Goal: Information Seeking & Learning: Learn about a topic

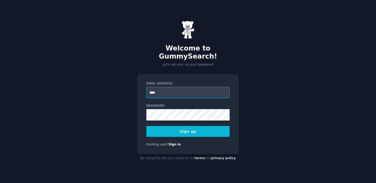
click at [173, 90] on input "****" at bounding box center [188, 92] width 83 height 11
type input "**********"
click at [147, 126] on button "Sign up" at bounding box center [188, 131] width 83 height 11
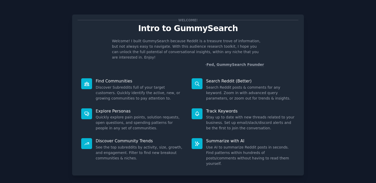
scroll to position [20, 0]
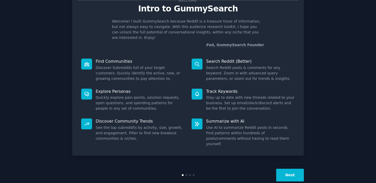
click at [287, 169] on button "Next" at bounding box center [290, 175] width 28 height 13
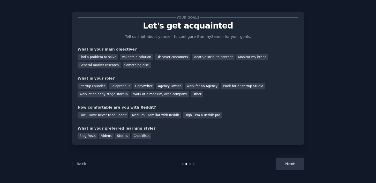
scroll to position [3, 0]
click at [287, 167] on div "Next" at bounding box center [265, 163] width 77 height 13
click at [82, 163] on link "← Back" at bounding box center [79, 164] width 14 height 4
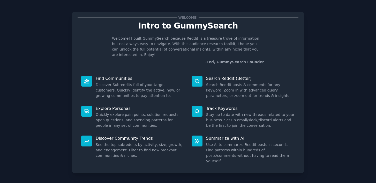
click at [151, 87] on dd "Discover Subreddits full of your target customers. Quickly identify the active,…" at bounding box center [140, 90] width 89 height 16
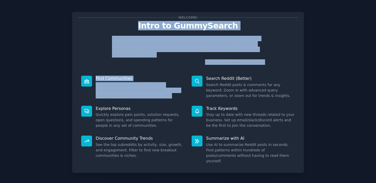
drag, startPoint x: 151, startPoint y: 87, endPoint x: 155, endPoint y: 19, distance: 68.4
click at [155, 19] on div "Welcome! Intro to GummySearch Welcome! I built GummySearch because Reddit is a …" at bounding box center [188, 92] width 232 height 161
click at [155, 19] on div "Welcome!" at bounding box center [188, 17] width 221 height 5
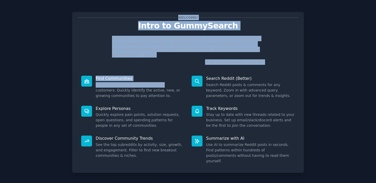
drag, startPoint x: 155, startPoint y: 19, endPoint x: 156, endPoint y: 78, distance: 59.3
click at [156, 79] on div "Welcome! Intro to GummySearch Welcome! I built GummySearch because Reddit is a …" at bounding box center [188, 92] width 232 height 161
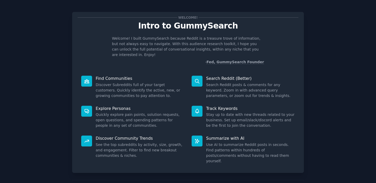
click at [153, 84] on dd "Discover Subreddits full of your target customers. Quickly identify the active,…" at bounding box center [140, 90] width 89 height 16
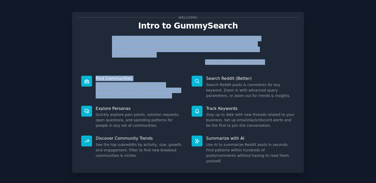
drag, startPoint x: 153, startPoint y: 84, endPoint x: 153, endPoint y: 45, distance: 39.1
click at [153, 45] on div "Welcome! Intro to GummySearch Welcome! I built GummySearch because Reddit is a …" at bounding box center [188, 92] width 232 height 161
click at [146, 85] on dd "Discover Subreddits full of your target customers. Quickly identify the active,…" at bounding box center [140, 90] width 89 height 16
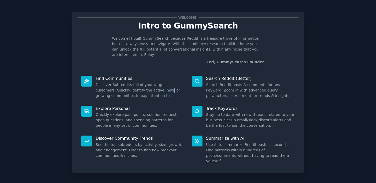
click at [146, 85] on dd "Discover Subreddits full of your target customers. Quickly identify the active,…" at bounding box center [140, 90] width 89 height 16
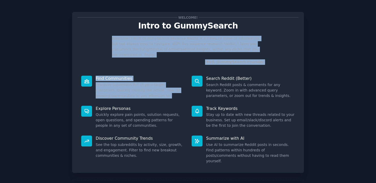
drag, startPoint x: 146, startPoint y: 85, endPoint x: 153, endPoint y: 35, distance: 50.4
click at [153, 35] on div "Welcome! Intro to GummySearch Welcome! I built GummySearch because Reddit is a …" at bounding box center [188, 92] width 232 height 161
click at [152, 84] on dd "Discover Subreddits full of your target customers. Quickly identify the active,…" at bounding box center [140, 90] width 89 height 16
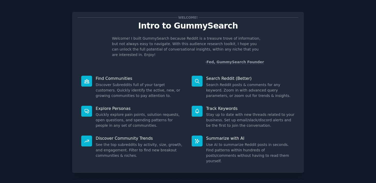
click at [233, 89] on dd "Search Reddit posts & comments for any keyword. Zoom in with advanced query par…" at bounding box center [250, 90] width 89 height 16
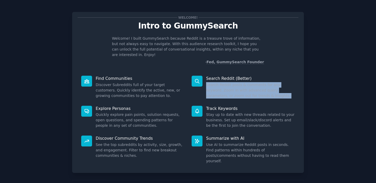
drag, startPoint x: 233, startPoint y: 89, endPoint x: 228, endPoint y: 79, distance: 11.7
click at [231, 86] on dd "Search Reddit posts & comments for any keyword. Zoom in with advanced query par…" at bounding box center [250, 90] width 89 height 16
click at [225, 86] on dd "Search Reddit posts & comments for any keyword. Zoom in with advanced query par…" at bounding box center [250, 90] width 89 height 16
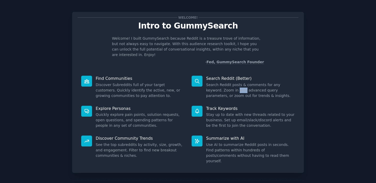
click at [225, 86] on dd "Search Reddit posts & comments for any keyword. Zoom in with advanced query par…" at bounding box center [250, 90] width 89 height 16
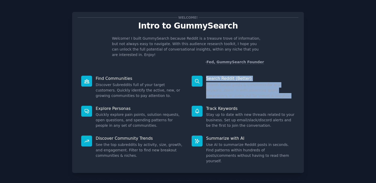
drag, startPoint x: 225, startPoint y: 86, endPoint x: 225, endPoint y: 75, distance: 11.4
click at [225, 75] on div "Search Reddit (Better) Search Reddit posts & comments for any keyword. Zoom in …" at bounding box center [243, 87] width 111 height 30
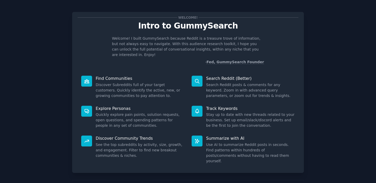
click at [137, 106] on p "Explore Personas" at bounding box center [140, 108] width 89 height 5
drag, startPoint x: 137, startPoint y: 104, endPoint x: 137, endPoint y: 117, distance: 12.9
click at [137, 106] on div "Explore Personas Quickly explore pain points, solution requests, open questions…" at bounding box center [133, 117] width 111 height 30
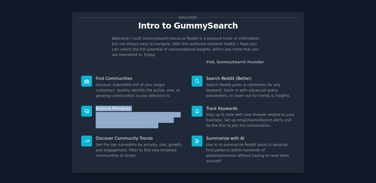
click at [137, 115] on dd "Quickly explore pain points, solution requests, open questions, and spending pa…" at bounding box center [140, 120] width 89 height 16
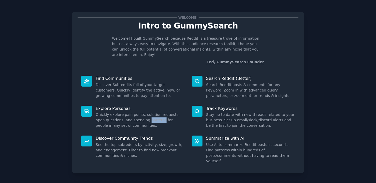
click at [137, 115] on dd "Quickly explore pain points, solution requests, open questions, and spending pa…" at bounding box center [140, 120] width 89 height 16
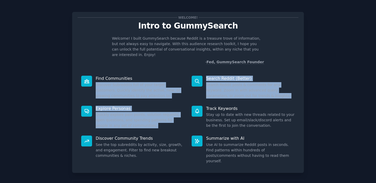
drag, startPoint x: 137, startPoint y: 115, endPoint x: 137, endPoint y: 87, distance: 27.7
click at [137, 87] on div "Find Communities Discover Subreddits full of your target customers. Quickly ide…" at bounding box center [188, 119] width 221 height 95
click at [137, 112] on dd "Quickly explore pain points, solution requests, open questions, and spending pa…" at bounding box center [140, 120] width 89 height 16
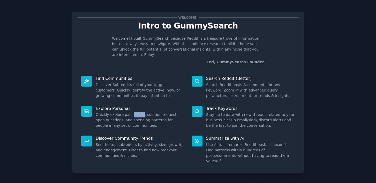
click at [137, 112] on dd "Quickly explore pain points, solution requests, open questions, and spending pa…" at bounding box center [140, 120] width 89 height 16
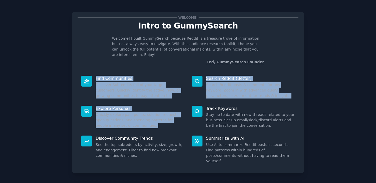
drag, startPoint x: 137, startPoint y: 111, endPoint x: 137, endPoint y: 69, distance: 41.9
click at [137, 72] on div "Find Communities Discover Subreddits full of your target customers. Quickly ide…" at bounding box center [188, 119] width 221 height 95
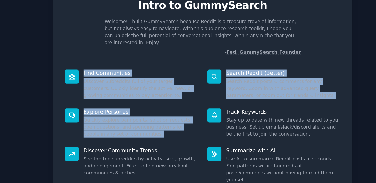
click at [132, 116] on dd "Quickly explore pain points, solution requests, open questions, and spending pa…" at bounding box center [140, 120] width 89 height 16
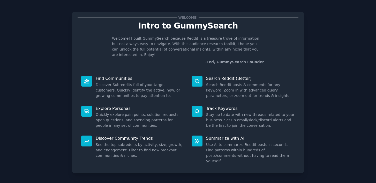
click at [140, 113] on dd "Quickly explore pain points, solution requests, open questions, and spending pa…" at bounding box center [140, 120] width 89 height 16
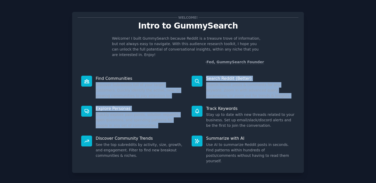
drag, startPoint x: 140, startPoint y: 113, endPoint x: 129, endPoint y: 77, distance: 38.2
click at [128, 77] on div "Find Communities Discover Subreddits full of your target customers. Quickly ide…" at bounding box center [188, 119] width 221 height 95
click at [133, 112] on dd "Quickly explore pain points, solution requests, open questions, and spending pa…" at bounding box center [140, 120] width 89 height 16
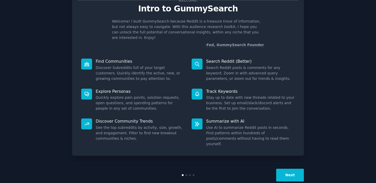
click at [290, 169] on button "Next" at bounding box center [290, 175] width 28 height 13
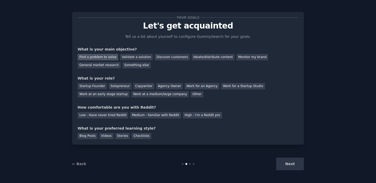
click at [114, 58] on div "Find a problem to solve" at bounding box center [98, 57] width 41 height 6
click at [285, 169] on div "Next" at bounding box center [265, 163] width 77 height 13
click at [95, 87] on div "Startup Founder" at bounding box center [92, 86] width 29 height 6
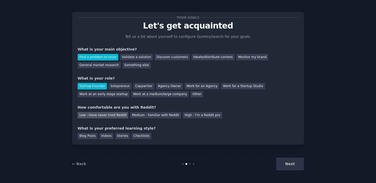
click at [118, 115] on div "Low - Have never tried Reddit" at bounding box center [103, 115] width 51 height 6
click at [131, 115] on div "Medium - Familiar with Reddit" at bounding box center [155, 115] width 51 height 6
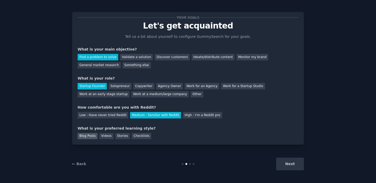
click at [90, 134] on div "Blog Posts" at bounding box center [88, 136] width 20 height 6
click at [136, 136] on div "Checklists" at bounding box center [142, 136] width 20 height 6
click at [289, 168] on button "Next" at bounding box center [290, 163] width 28 height 13
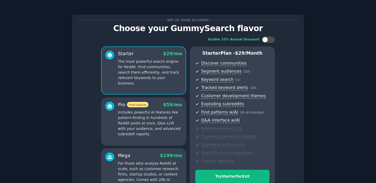
click at [266, 43] on div "Enable 33% Annual Discount Starter $ 29 /mo The most powerful search engine for…" at bounding box center [188, 116] width 221 height 167
click at [267, 42] on div at bounding box center [268, 40] width 13 height 6
checkbox input "false"
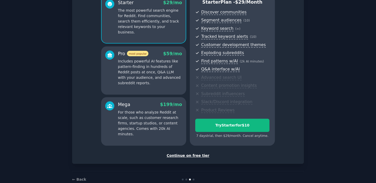
scroll to position [63, 0]
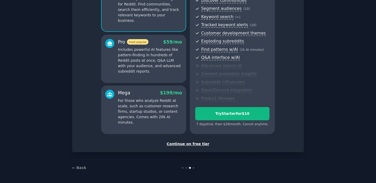
click at [187, 143] on div "Continue on free tier" at bounding box center [188, 143] width 221 height 5
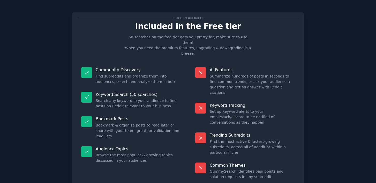
scroll to position [19, 0]
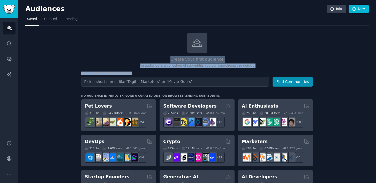
drag, startPoint x: 179, startPoint y: 28, endPoint x: 214, endPoint y: 70, distance: 54.9
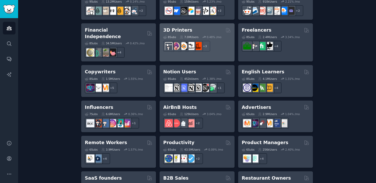
scroll to position [358, 0]
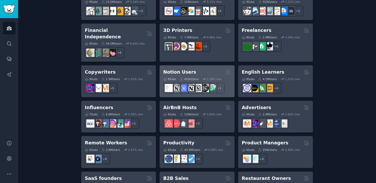
click at [185, 69] on h2 "Notion Users" at bounding box center [179, 72] width 33 height 6
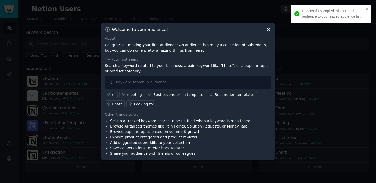
click at [263, 32] on div "Welcome to your audience!" at bounding box center [188, 29] width 167 height 5
click at [265, 31] on div "Welcome to your audience!" at bounding box center [188, 29] width 167 height 5
click at [266, 31] on icon at bounding box center [268, 29] width 5 height 5
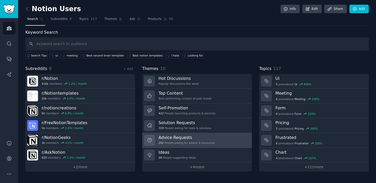
click at [173, 135] on h3 "Advice Requests" at bounding box center [187, 137] width 56 height 5
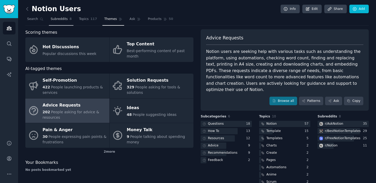
click at [59, 17] on span "Subreddits" at bounding box center [59, 19] width 17 height 5
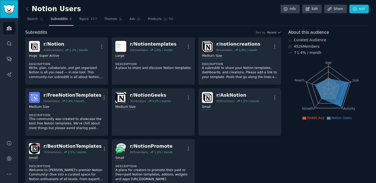
click at [10, 11] on img "Sidebar" at bounding box center [9, 9] width 12 height 9
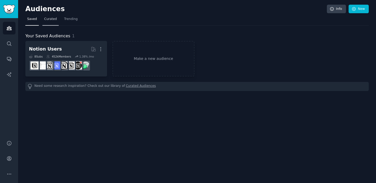
click at [48, 19] on span "Curated" at bounding box center [50, 19] width 13 height 5
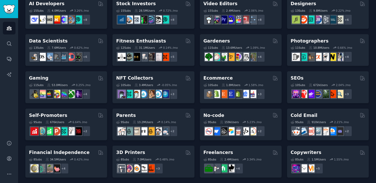
scroll to position [231, 0]
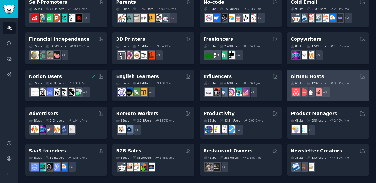
click at [296, 74] on h2 "AirBnB Hosts" at bounding box center [307, 76] width 33 height 6
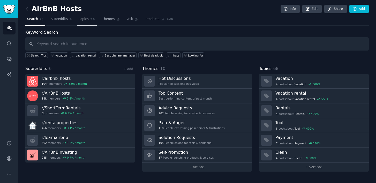
click at [91, 20] on span "68" at bounding box center [93, 19] width 4 height 5
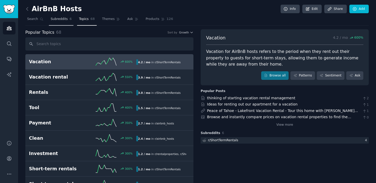
click at [68, 24] on link "Subreddits 6" at bounding box center [61, 20] width 25 height 11
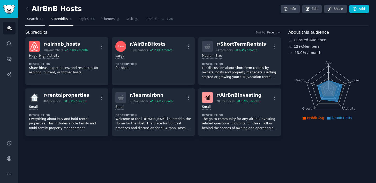
click at [42, 20] on icon at bounding box center [42, 19] width 4 height 4
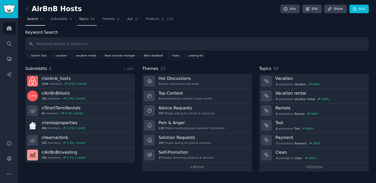
click at [83, 20] on span "Topics" at bounding box center [84, 19] width 10 height 5
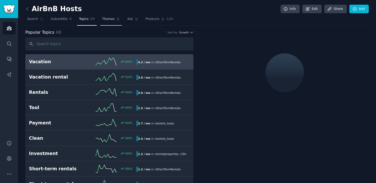
click at [116, 25] on link "Themes" at bounding box center [111, 20] width 22 height 11
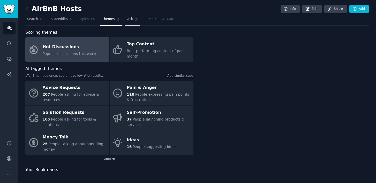
click at [132, 25] on link "Ask" at bounding box center [133, 20] width 15 height 11
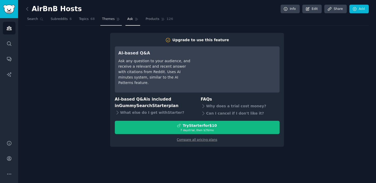
click at [101, 21] on link "Themes" at bounding box center [111, 20] width 22 height 11
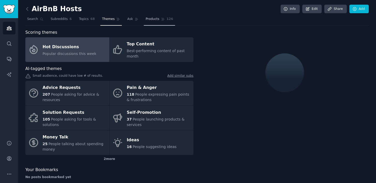
click at [155, 20] on span "Products" at bounding box center [153, 19] width 14 height 5
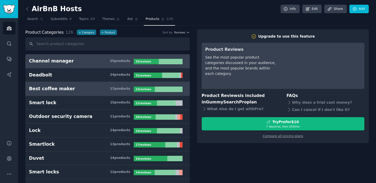
click at [109, 88] on h3 "Best coffee maker 17 product s" at bounding box center [81, 88] width 105 height 6
click at [110, 65] on link "Channel manager 25 product s 35 review s" at bounding box center [107, 61] width 165 height 14
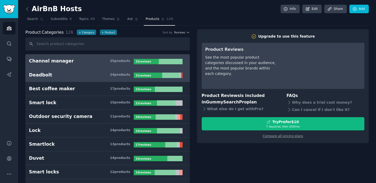
click at [104, 76] on h3 "Deadbolt 24 product s" at bounding box center [81, 75] width 105 height 6
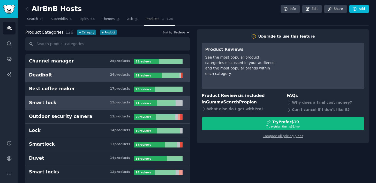
click at [101, 97] on link "Smart lock 15 product s 21 review s" at bounding box center [107, 103] width 165 height 14
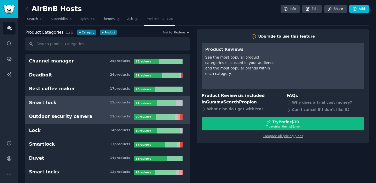
click at [95, 119] on h3 "Outdoor security camera 11 product s" at bounding box center [81, 116] width 105 height 6
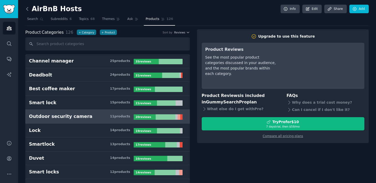
click at [28, 9] on icon at bounding box center [27, 8] width 5 height 5
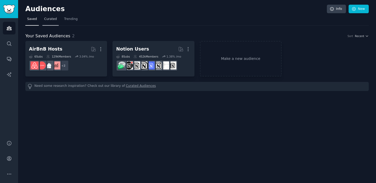
click at [51, 20] on span "Curated" at bounding box center [50, 19] width 13 height 5
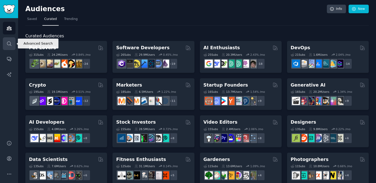
click at [7, 47] on link "Search" at bounding box center [9, 43] width 13 height 13
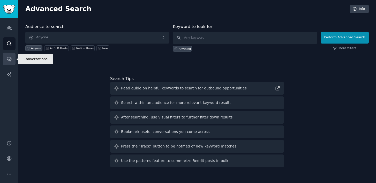
click at [8, 61] on icon "Sidebar" at bounding box center [8, 58] width 5 height 5
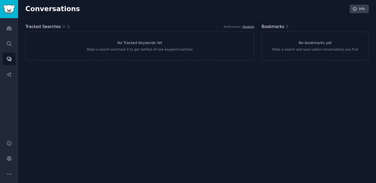
click at [9, 68] on div "Audiences Search Conversations AI Reports" at bounding box center [9, 76] width 18 height 116
click at [9, 77] on link "AI Reports" at bounding box center [9, 74] width 13 height 13
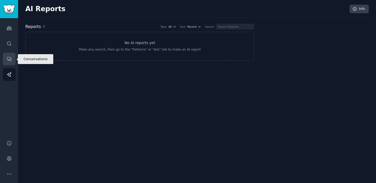
click at [11, 59] on icon "Sidebar" at bounding box center [9, 59] width 4 height 4
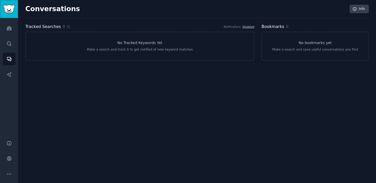
click at [11, 5] on img "Sidebar" at bounding box center [9, 9] width 12 height 9
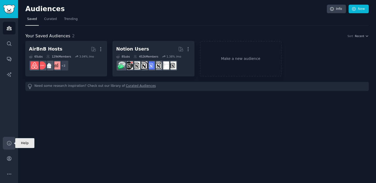
click at [10, 139] on link "Help" at bounding box center [9, 143] width 13 height 13
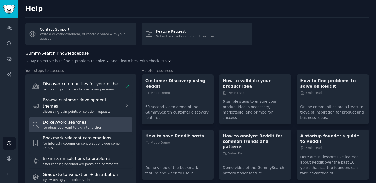
scroll to position [10, 0]
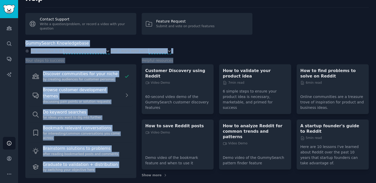
drag, startPoint x: 163, startPoint y: 40, endPoint x: 184, endPoint y: 66, distance: 33.4
click at [184, 65] on div "GummySearch Knowledgebase My objective is to find a problem to solve and I lear…" at bounding box center [197, 109] width 344 height 138
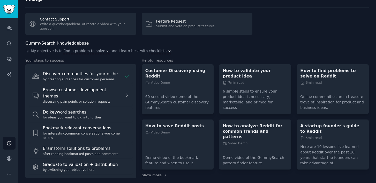
click at [189, 175] on div "GummySearch Knowledgebase My objective is to find a problem to solve and I lear…" at bounding box center [197, 110] width 344 height 141
click at [321, 123] on p "A startup founder's guide to Reddit" at bounding box center [333, 128] width 65 height 11
